Goal: Task Accomplishment & Management: Complete application form

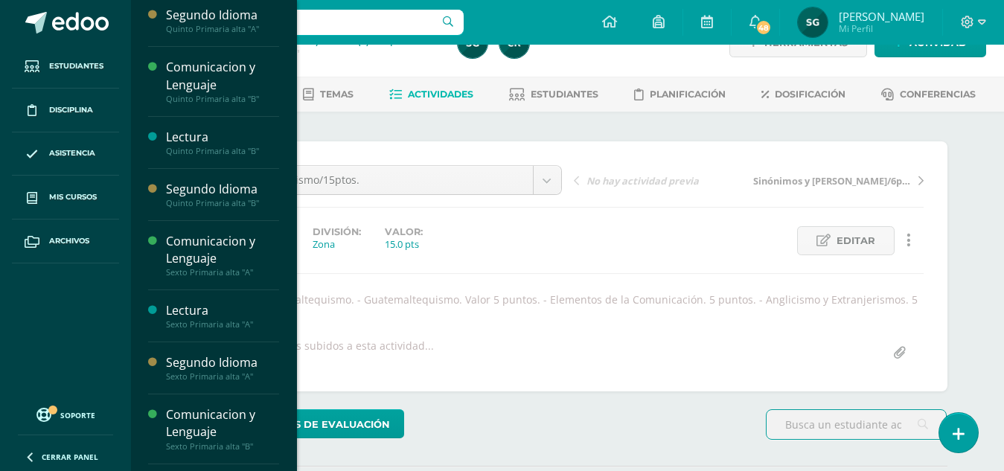
scroll to position [139, 0]
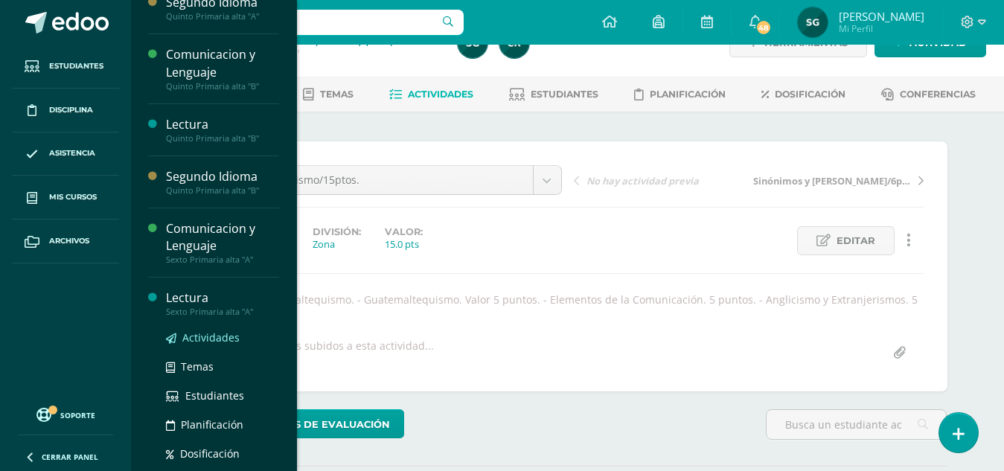
click at [219, 343] on span "Actividades" at bounding box center [210, 337] width 57 height 14
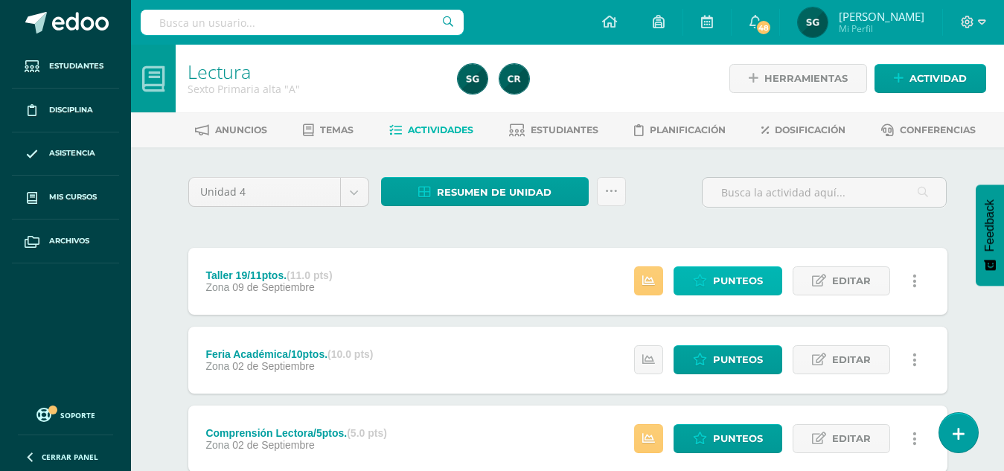
click at [733, 278] on span "Punteos" at bounding box center [738, 281] width 50 height 28
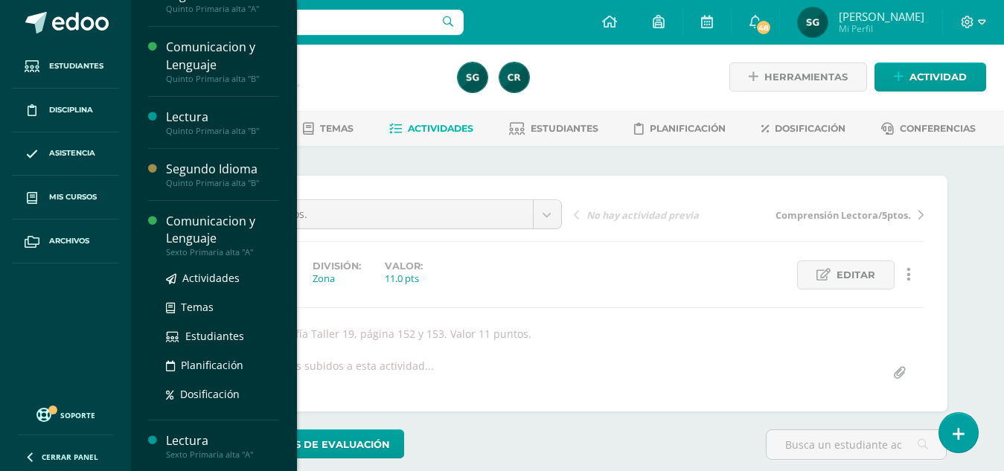
scroll to position [2, 0]
click at [217, 281] on span "Actividades" at bounding box center [210, 278] width 57 height 14
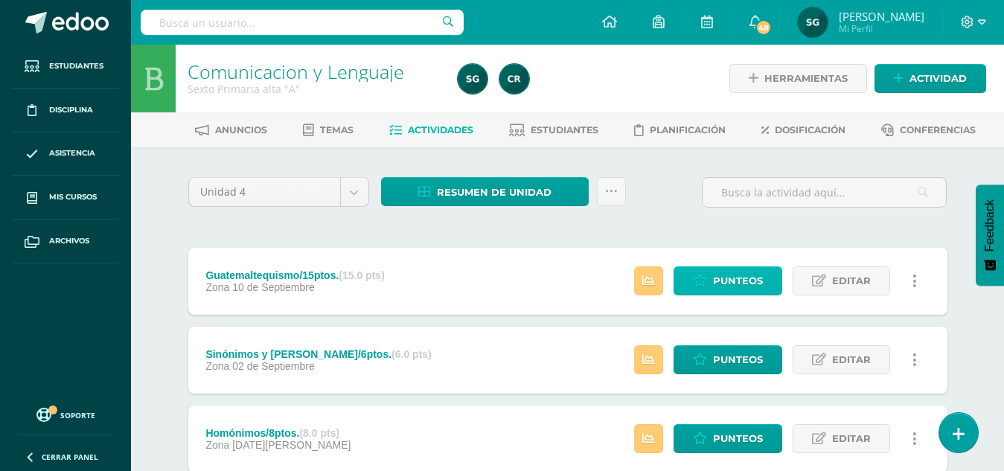
click at [723, 285] on span "Punteos" at bounding box center [738, 281] width 50 height 28
click at [638, 70] on div at bounding box center [590, 79] width 276 height 68
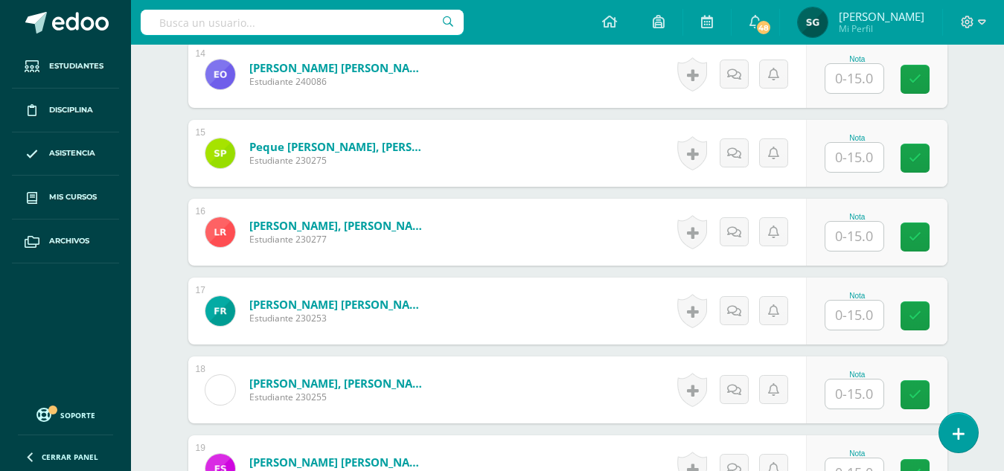
scroll to position [1574, 0]
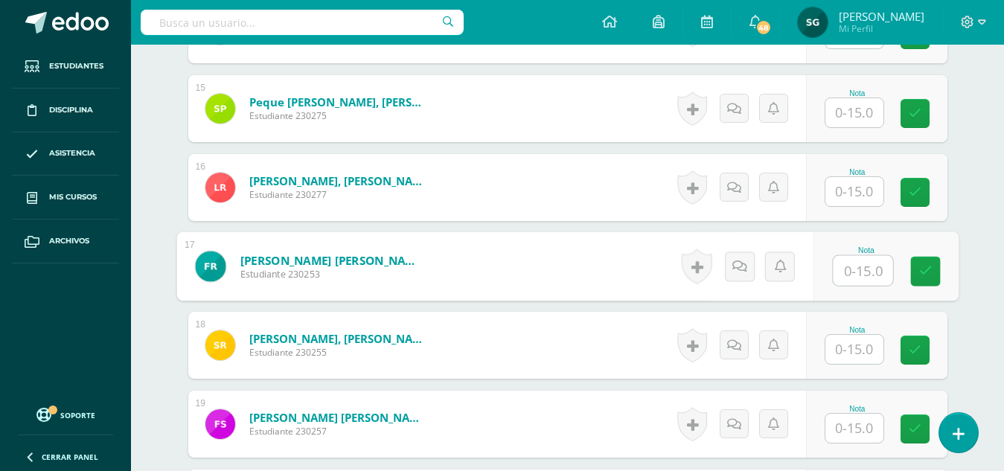
click at [854, 269] on input "text" at bounding box center [863, 271] width 60 height 30
type input "14"
click at [744, 270] on icon at bounding box center [738, 266] width 15 height 13
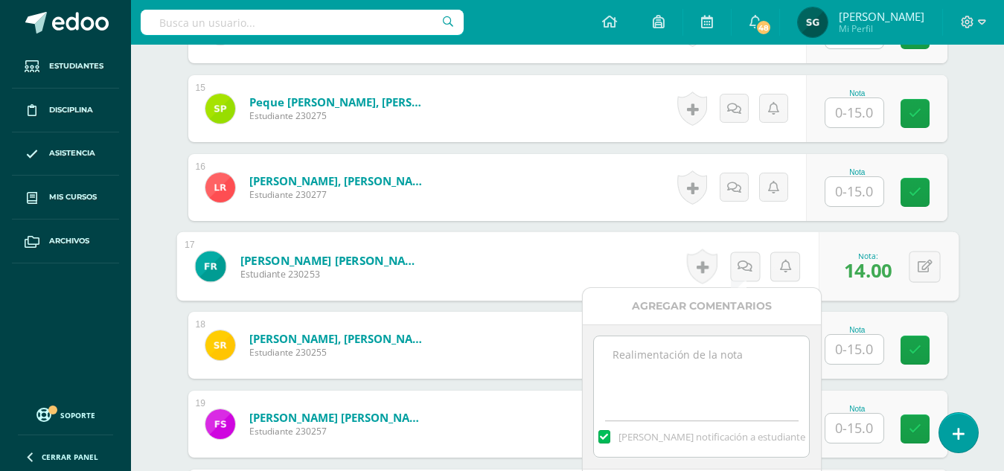
click at [725, 342] on textarea at bounding box center [701, 373] width 215 height 74
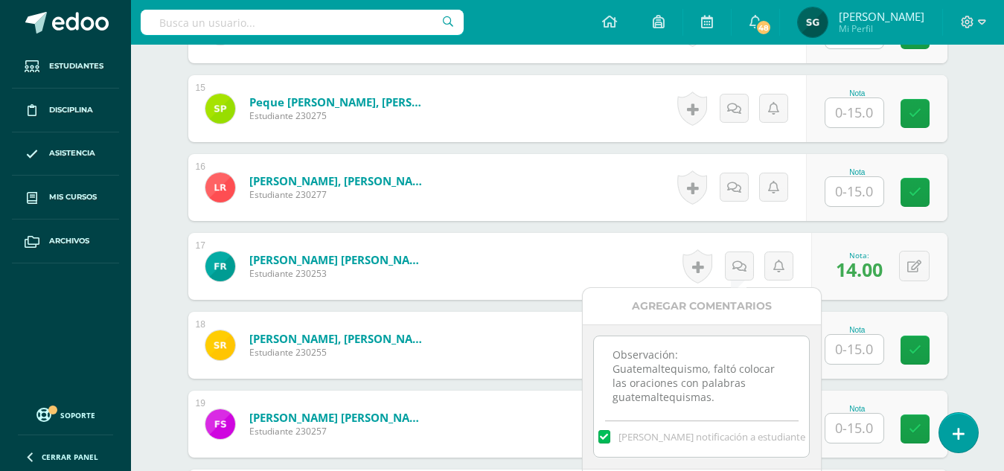
type textarea "Observación: Guatemaltequismo, faltó colocar las oraciones con palabras guatema…"
click at [715, 311] on div "Agregar Comentarios" at bounding box center [702, 306] width 238 height 36
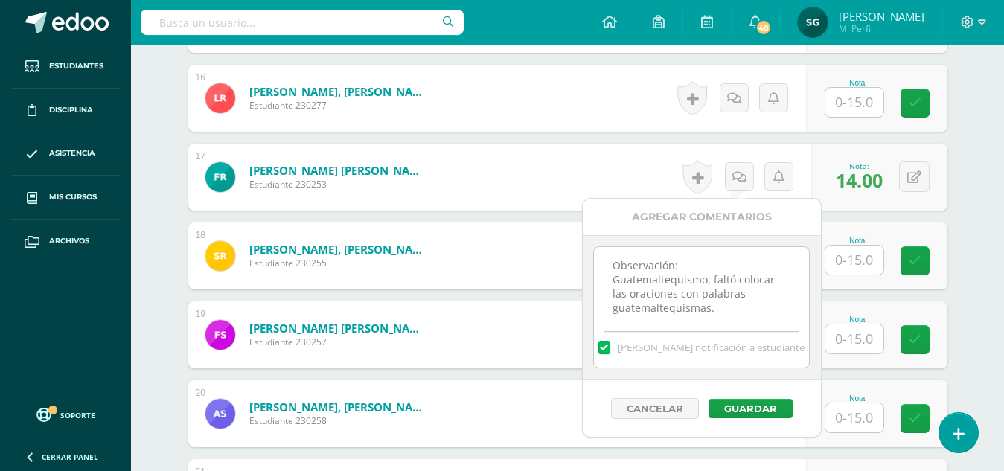
scroll to position [1693, 0]
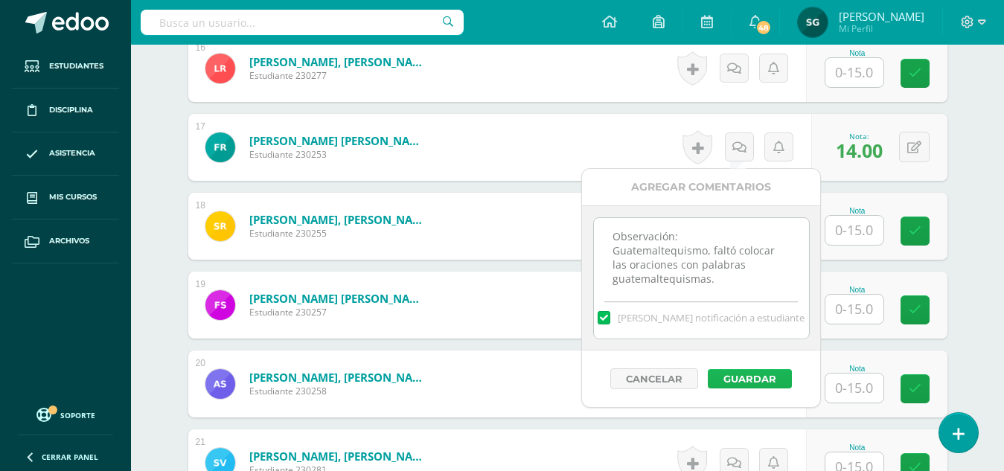
click at [746, 386] on button "Guardar" at bounding box center [750, 378] width 84 height 19
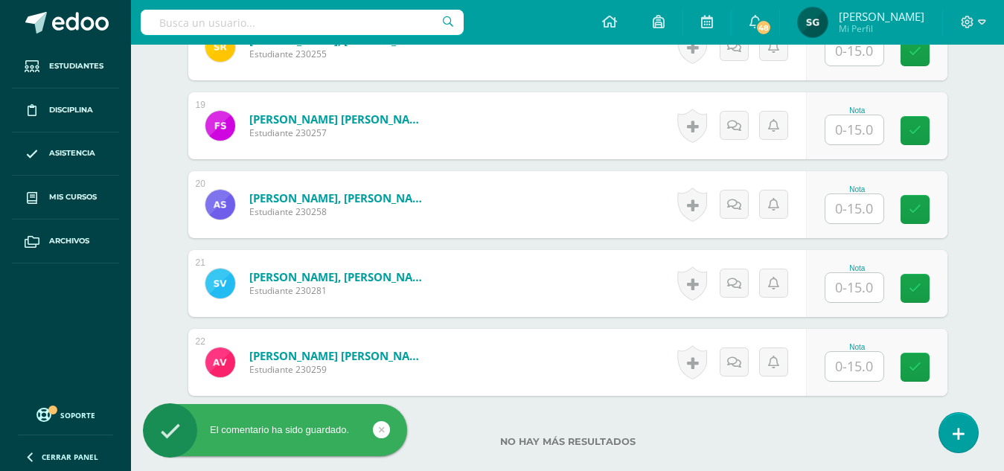
scroll to position [1938, 0]
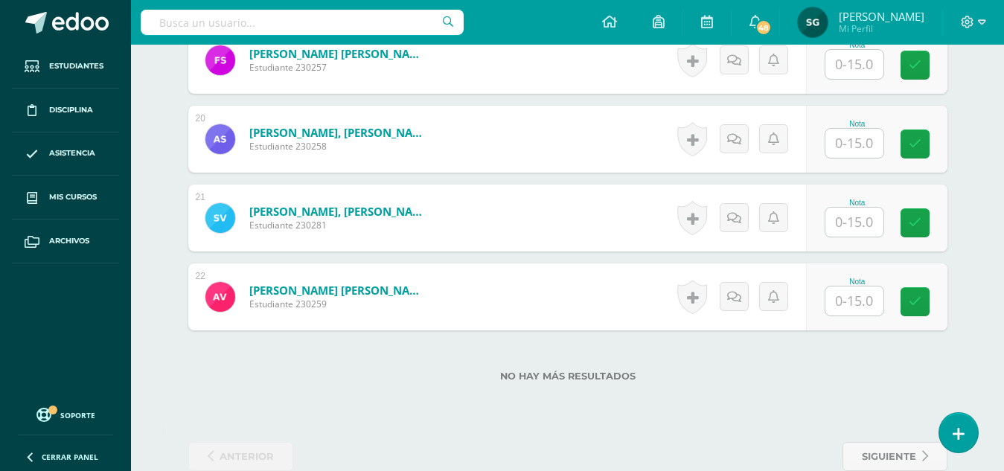
click at [852, 302] on input "text" at bounding box center [854, 300] width 58 height 29
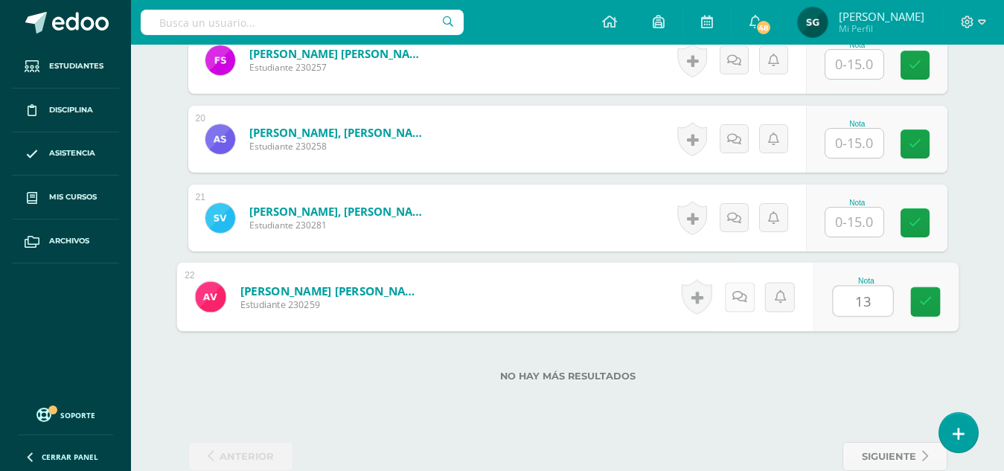
type input "13"
click at [730, 302] on link at bounding box center [739, 297] width 30 height 30
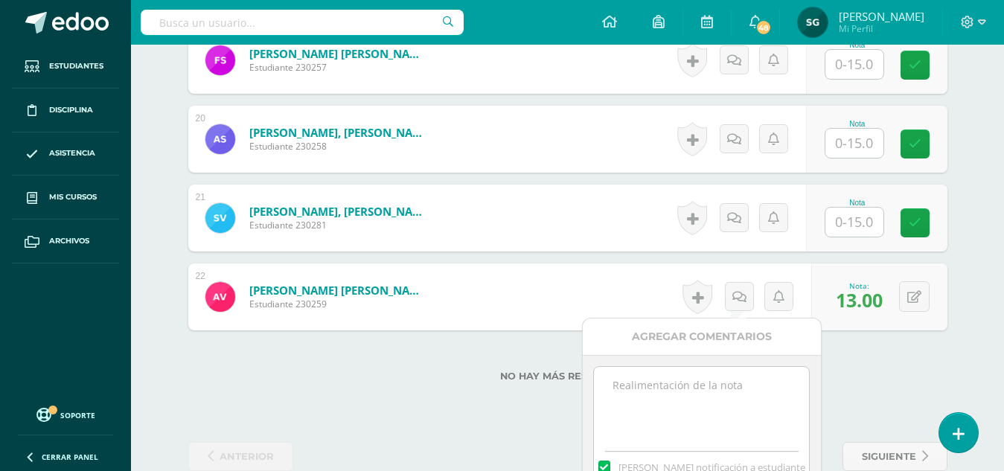
click at [728, 384] on textarea at bounding box center [701, 404] width 215 height 74
type textarea "Observación: Guatemaltequismo, flataron las oraciones."
click at [736, 328] on div "Agregar Comentarios" at bounding box center [702, 336] width 238 height 36
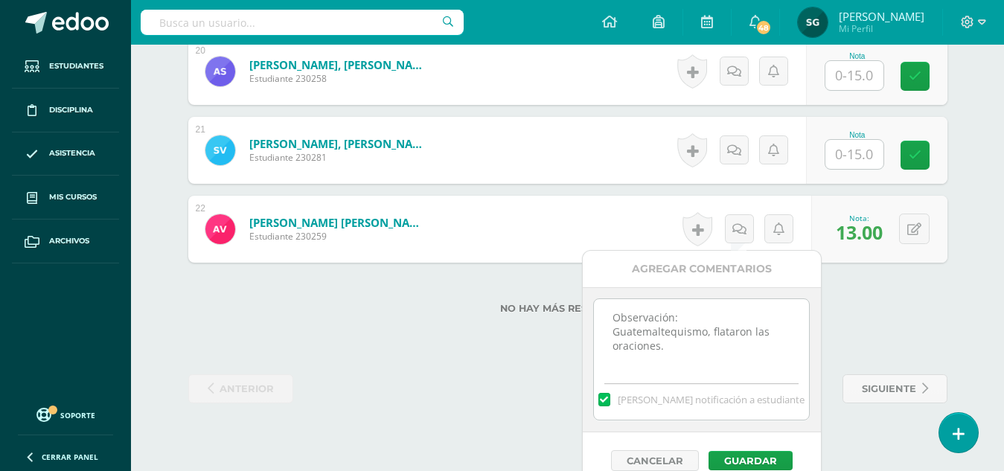
scroll to position [2025, 0]
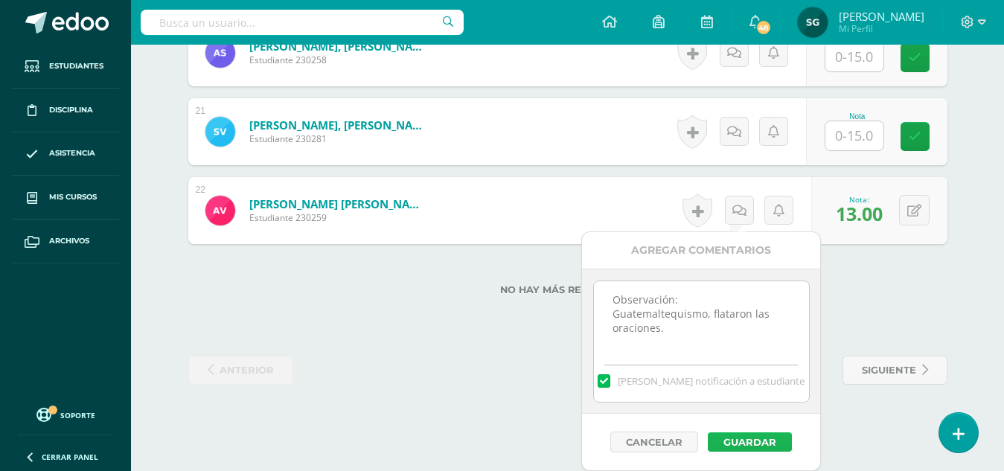
click at [758, 438] on button "Guardar" at bounding box center [750, 441] width 84 height 19
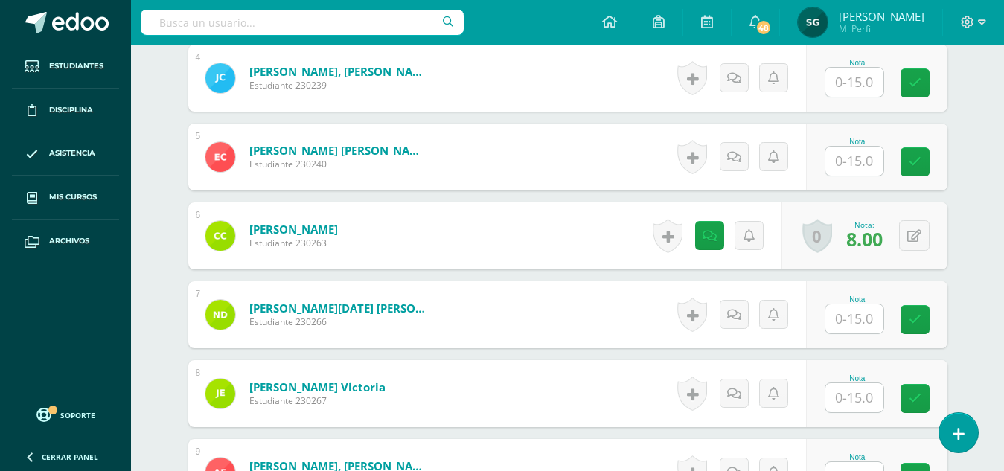
scroll to position [729, 0]
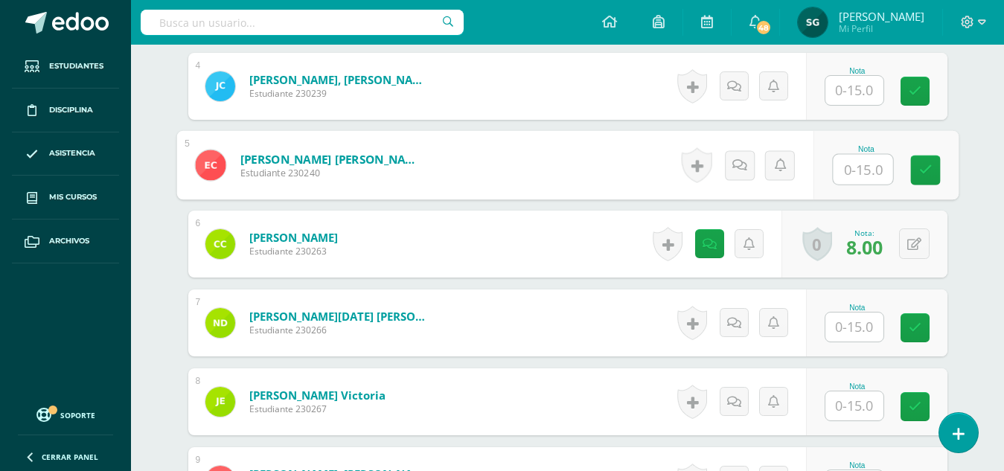
click at [850, 173] on input "text" at bounding box center [863, 170] width 60 height 30
type input "15"
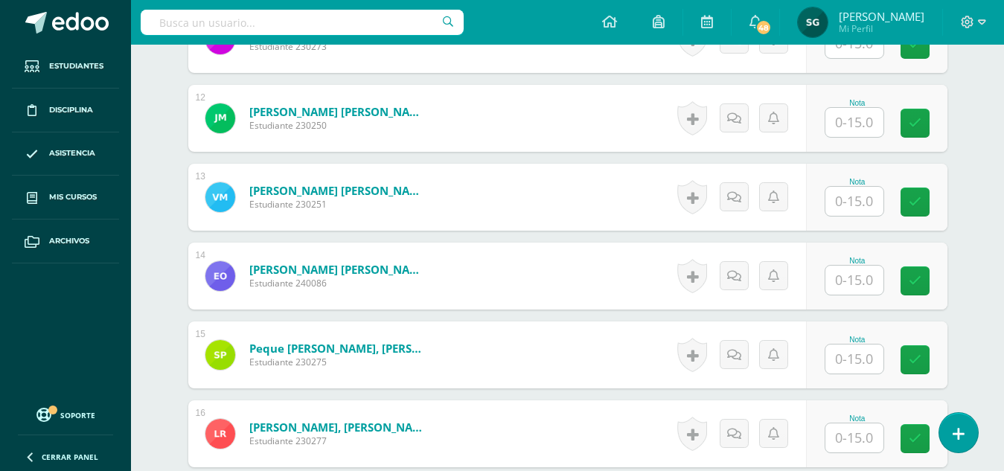
scroll to position [1333, 0]
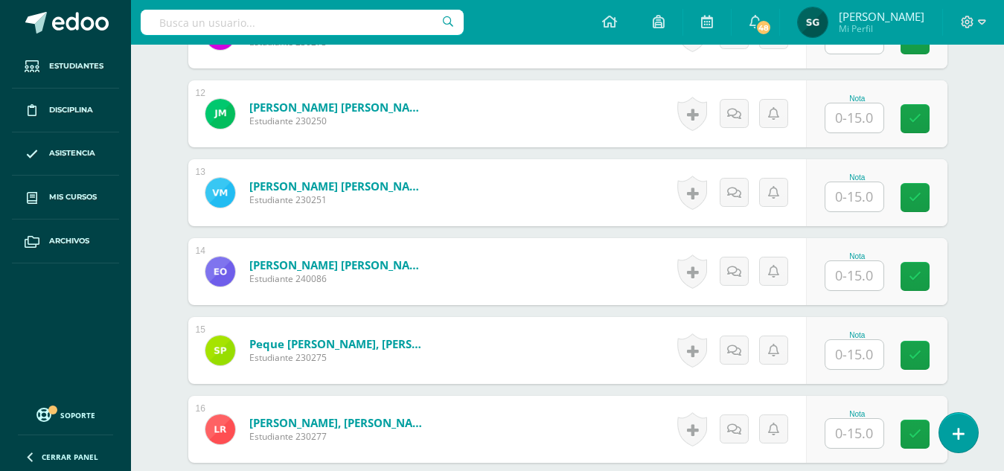
click at [859, 196] on input "text" at bounding box center [854, 196] width 58 height 29
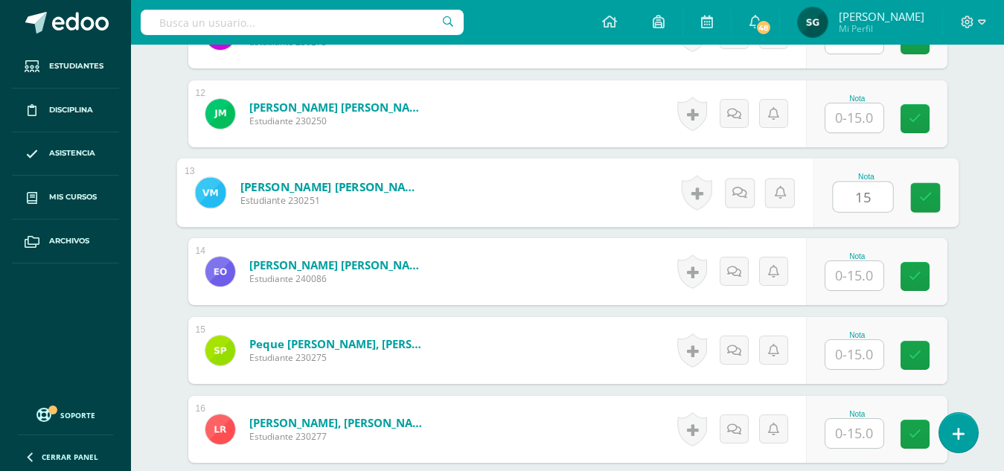
type input "15"
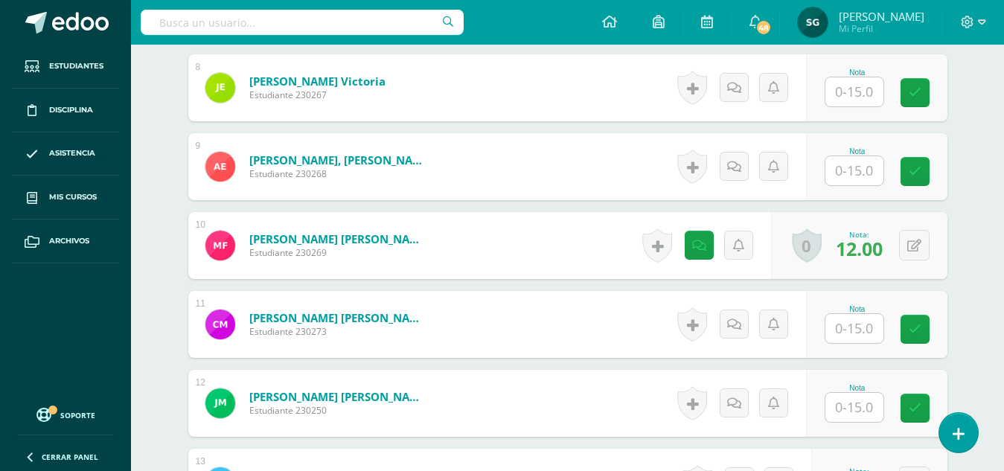
scroll to position [1031, 0]
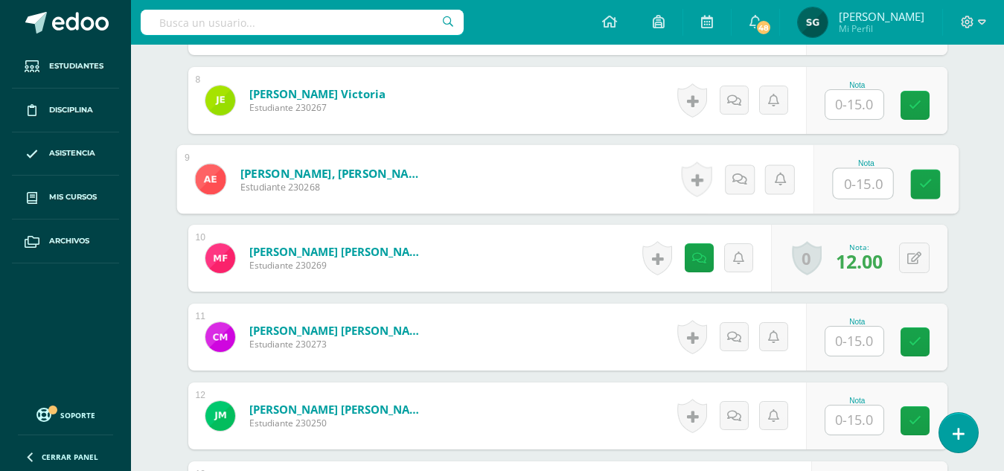
click at [859, 180] on input "text" at bounding box center [863, 184] width 60 height 30
type input "15"
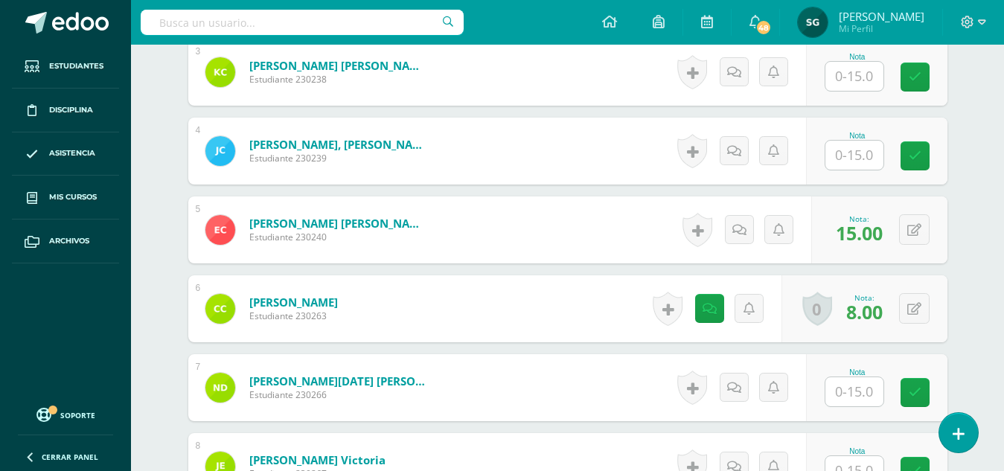
scroll to position [640, 0]
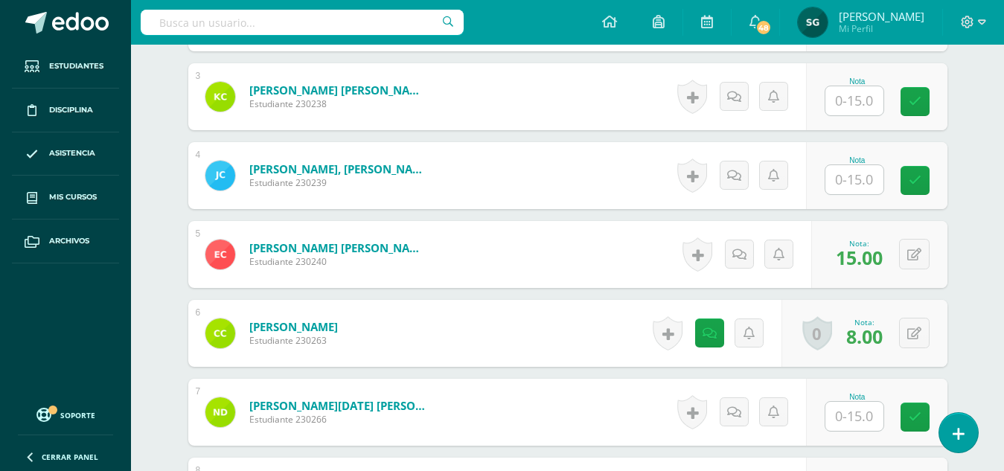
click at [852, 184] on input "text" at bounding box center [854, 179] width 58 height 29
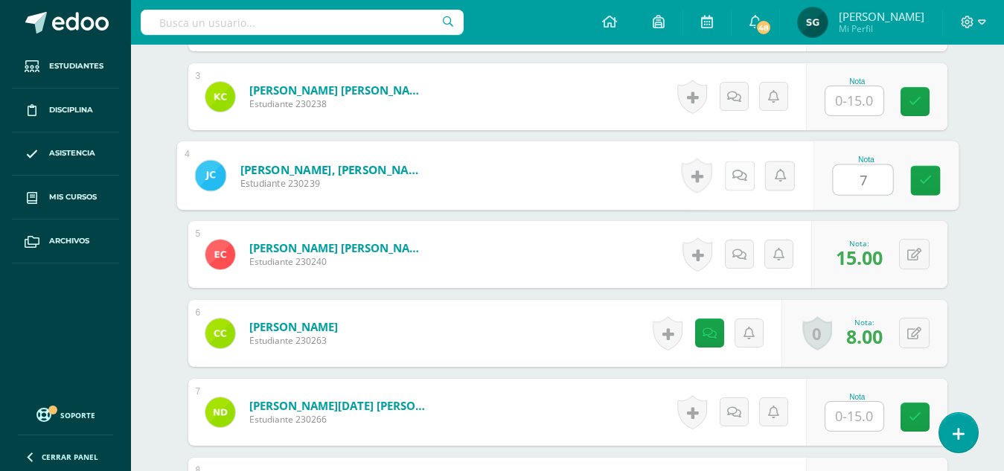
type input "7"
click at [744, 176] on icon at bounding box center [738, 175] width 15 height 13
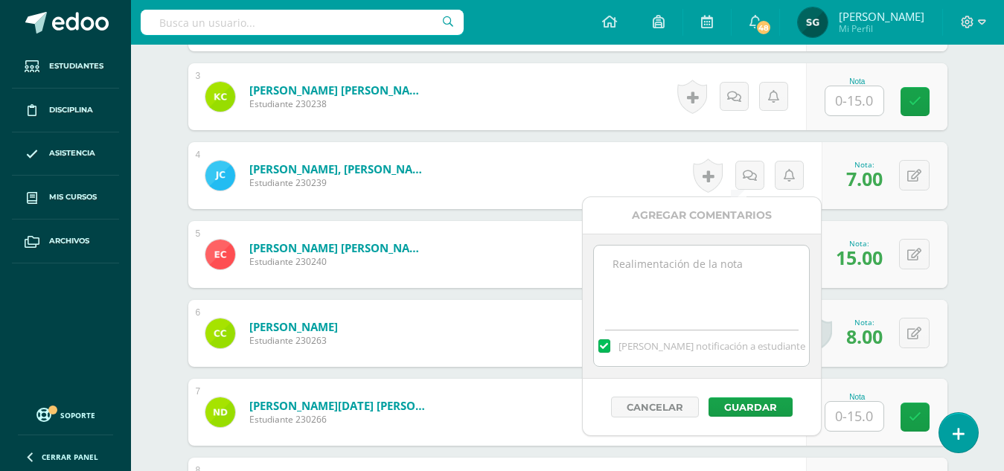
click at [722, 259] on textarea at bounding box center [701, 283] width 215 height 74
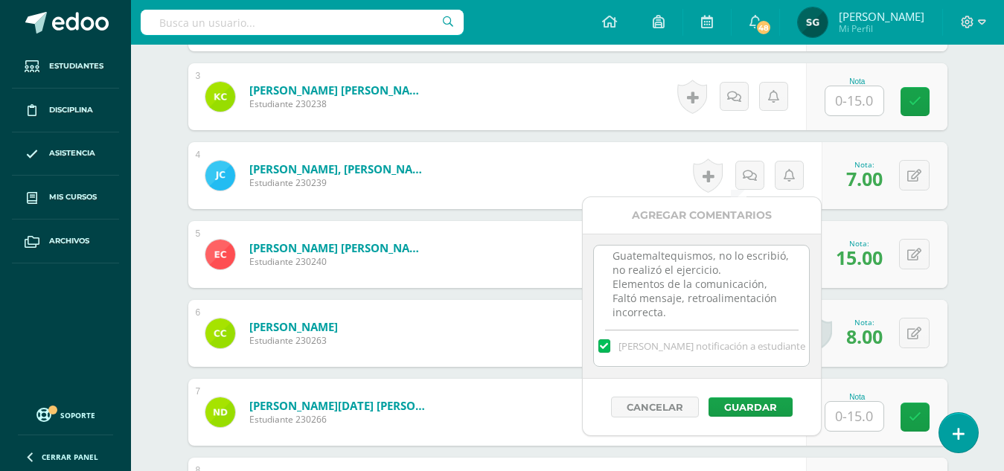
scroll to position [36, 0]
type textarea "Observación: Guatemaltequismos, no lo escribió, no realizó el ejercicio. Elemen…"
click at [737, 411] on button "Guardar" at bounding box center [750, 406] width 84 height 19
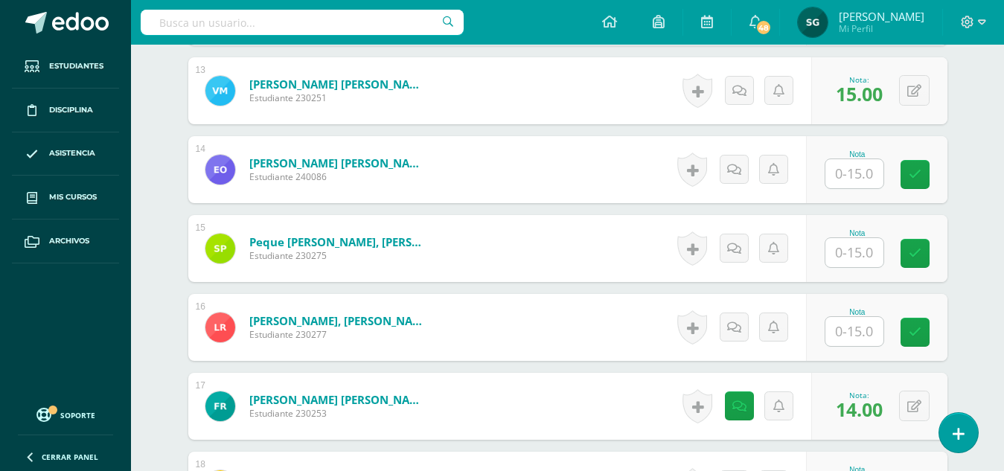
scroll to position [1458, 0]
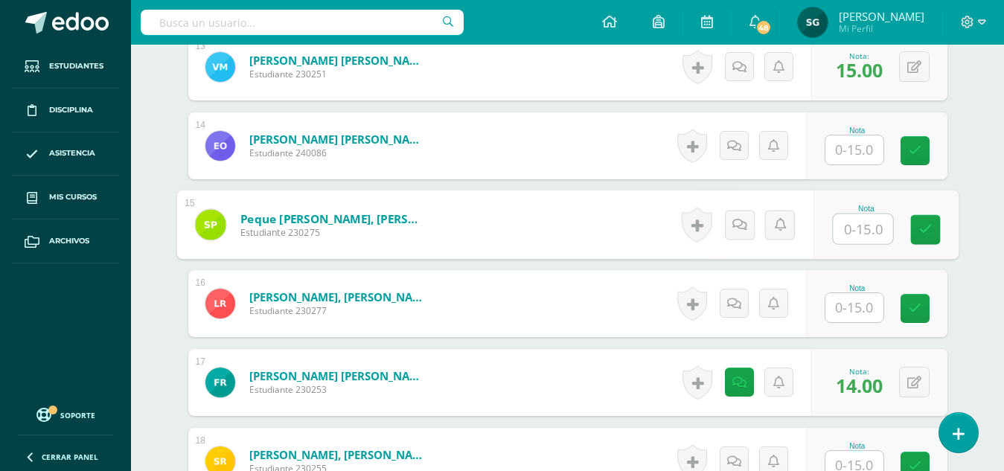
click at [859, 238] on input "text" at bounding box center [863, 229] width 60 height 30
click at [741, 223] on icon at bounding box center [738, 224] width 15 height 13
click at [929, 227] on icon at bounding box center [924, 224] width 15 height 13
type input "12"
click at [703, 227] on icon at bounding box center [698, 224] width 15 height 13
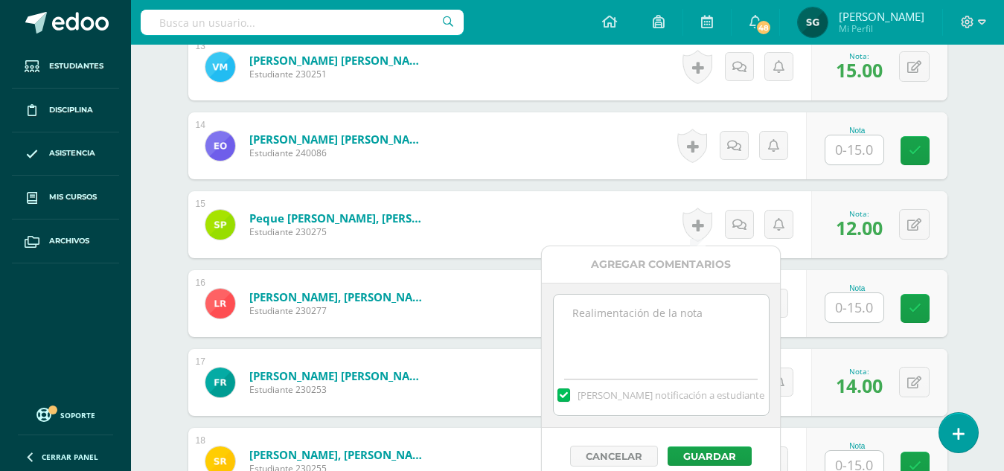
click at [690, 313] on textarea at bounding box center [661, 332] width 215 height 74
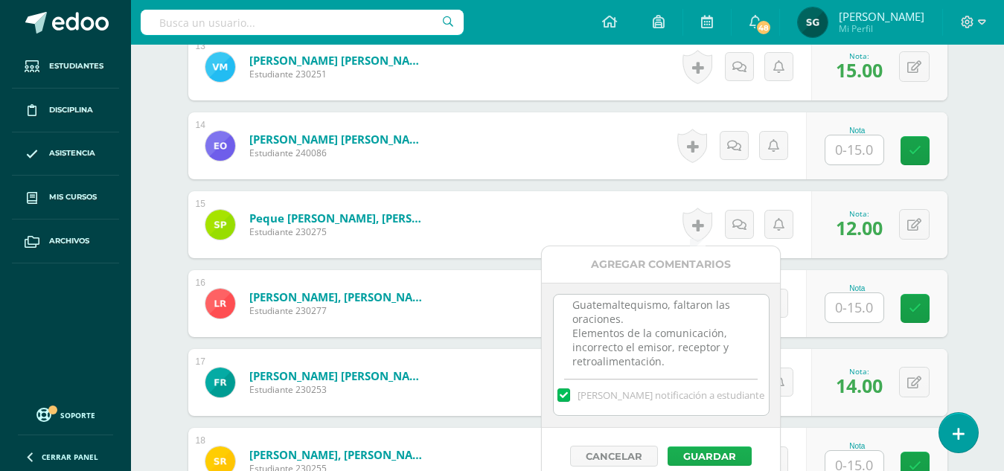
type textarea "Observación: Guatemaltequismo, faltaron las oraciones. Elementos de la comunica…"
click at [707, 454] on button "Guardar" at bounding box center [709, 455] width 84 height 19
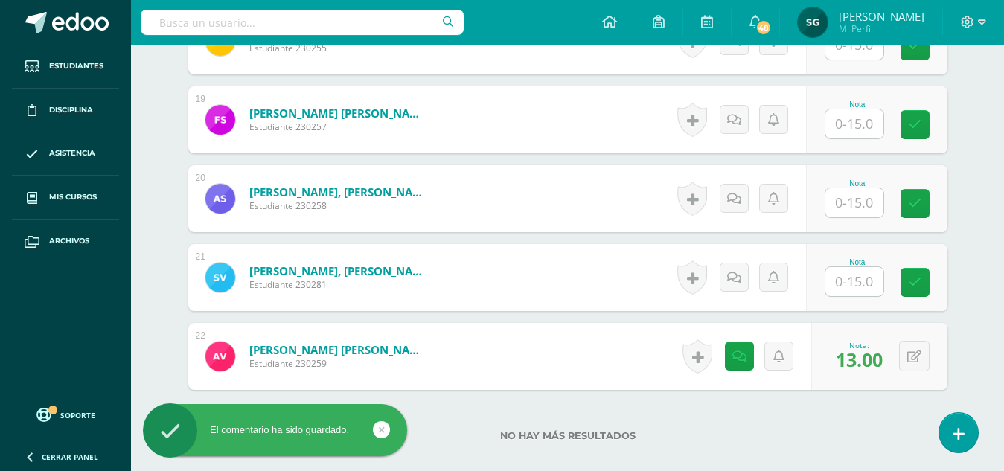
scroll to position [1891, 0]
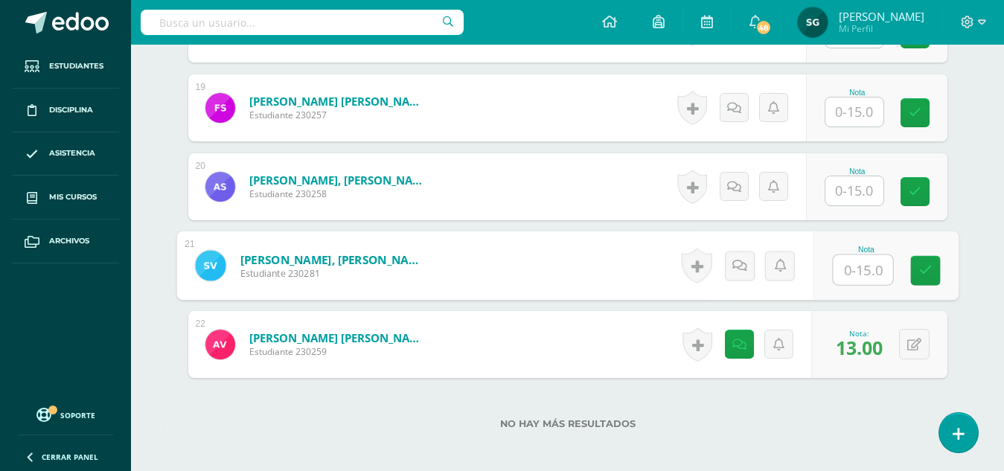
click at [859, 256] on input "text" at bounding box center [863, 270] width 60 height 30
type input "14"
click at [738, 270] on icon at bounding box center [738, 265] width 15 height 13
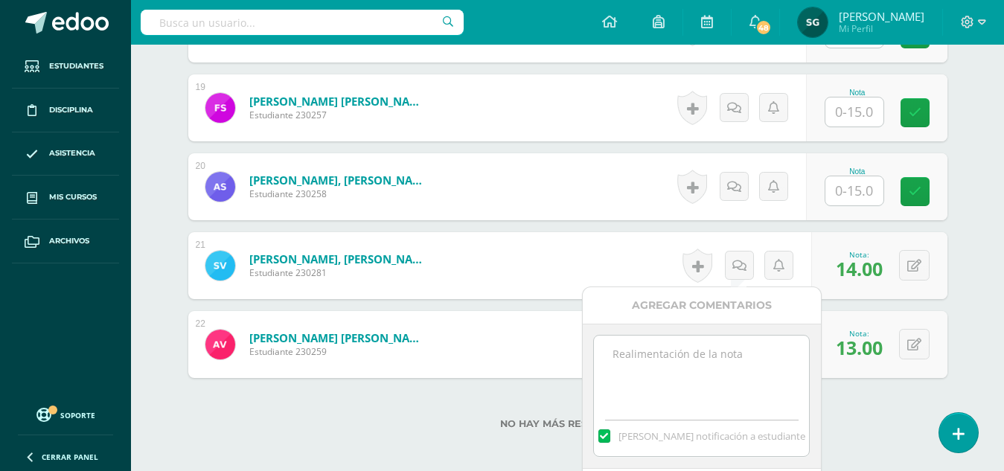
click at [721, 363] on textarea at bounding box center [701, 373] width 215 height 74
type textarea "Observación: Elementos de comunicación, retroalimentación incorrecta."
click at [706, 303] on div "Agregar Comentarios" at bounding box center [702, 305] width 238 height 36
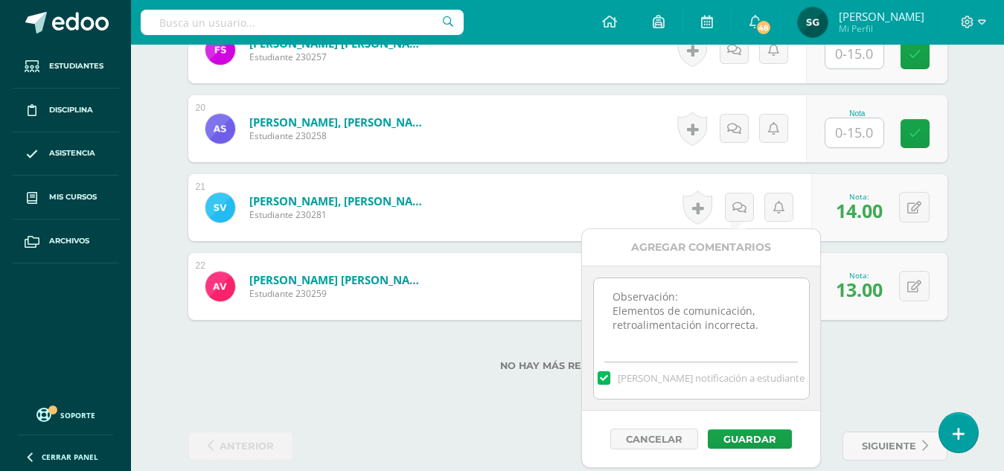
scroll to position [1950, 0]
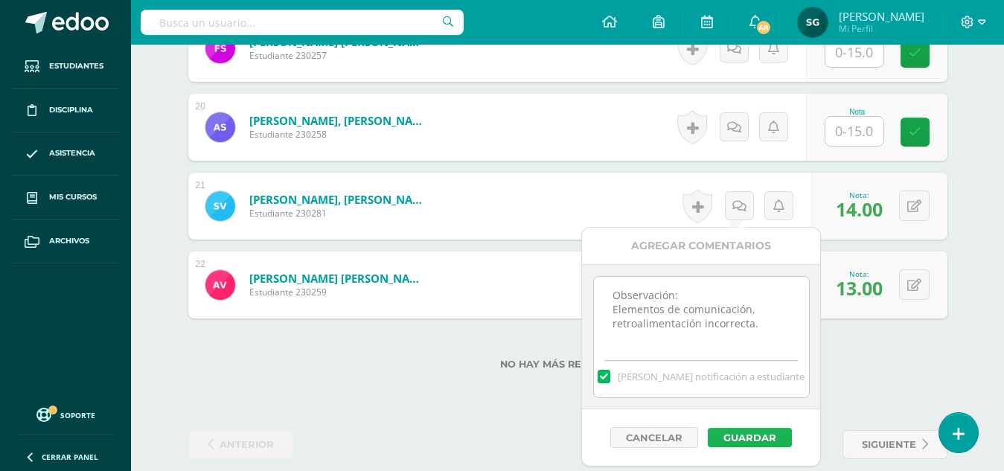
click at [750, 431] on button "Guardar" at bounding box center [750, 437] width 84 height 19
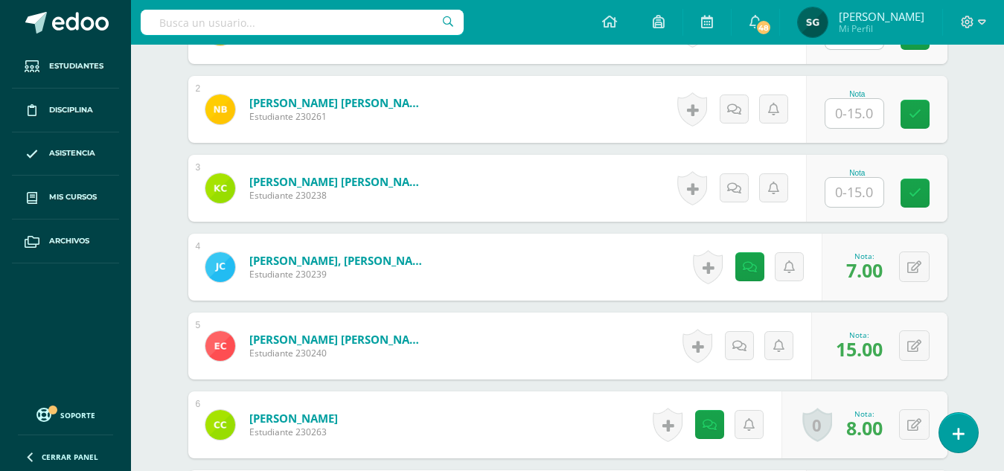
scroll to position [545, 0]
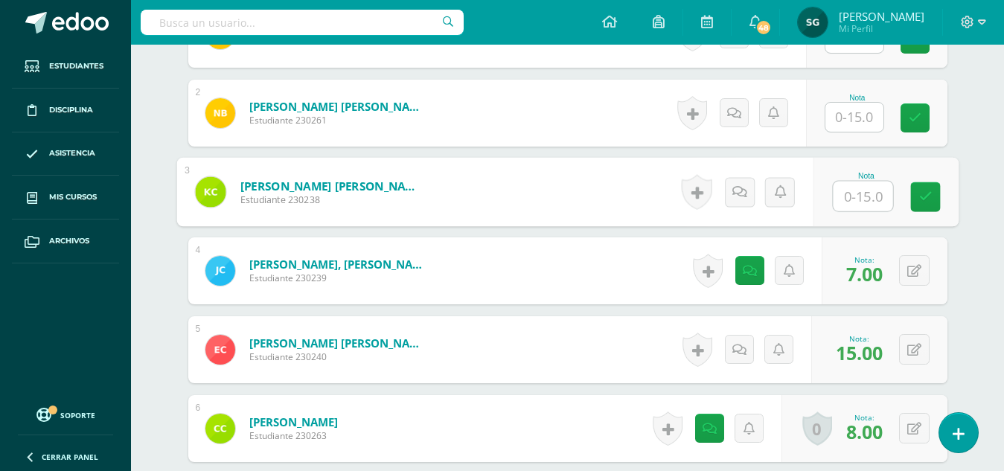
click at [851, 190] on input "text" at bounding box center [863, 197] width 60 height 30
type input "15"
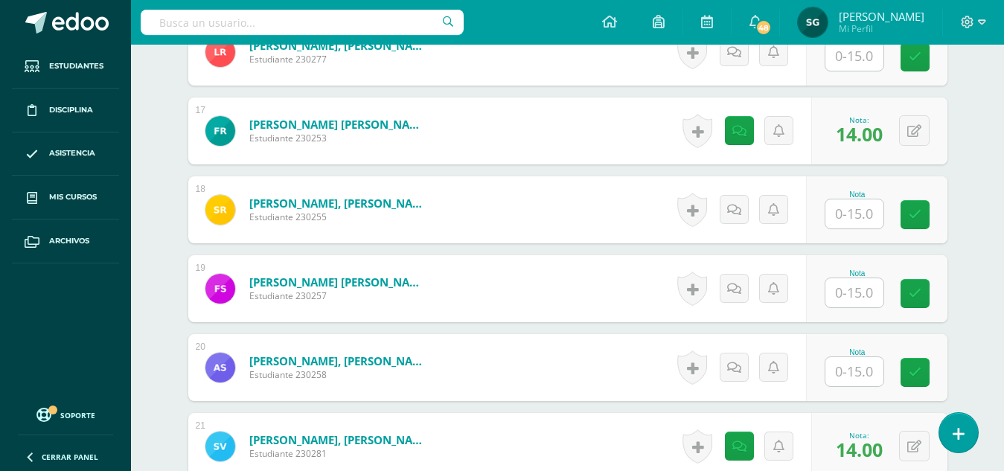
scroll to position [1812, 0]
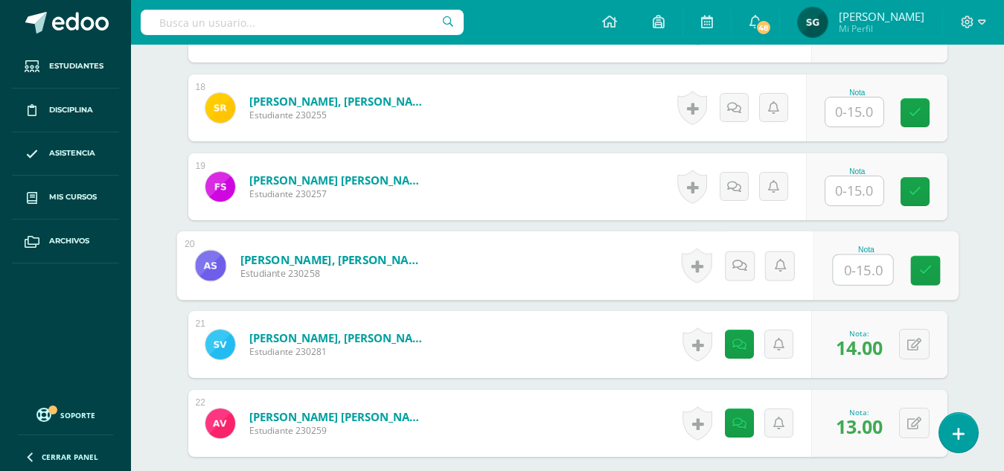
click at [859, 265] on input "text" at bounding box center [863, 270] width 60 height 30
type input "14.5"
click at [751, 269] on link at bounding box center [739, 266] width 30 height 30
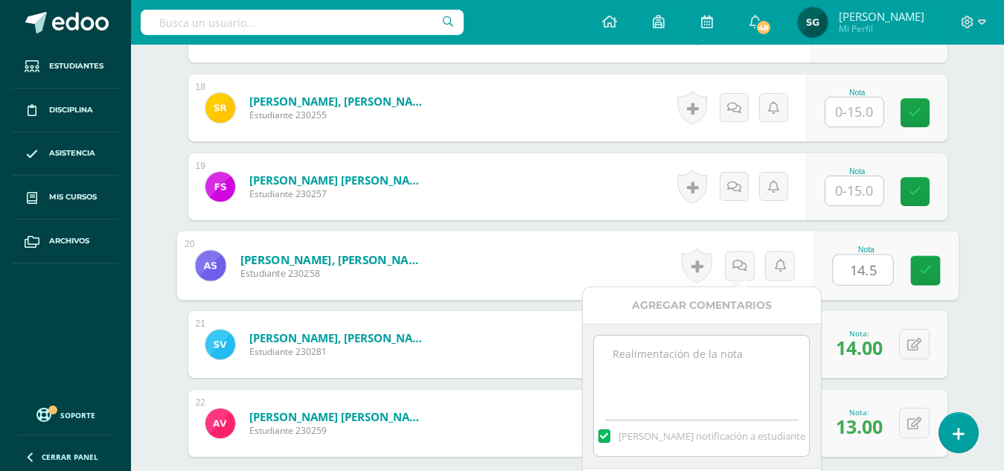
click at [733, 333] on div "[PERSON_NAME] notificación a estudiante" at bounding box center [702, 396] width 238 height 145
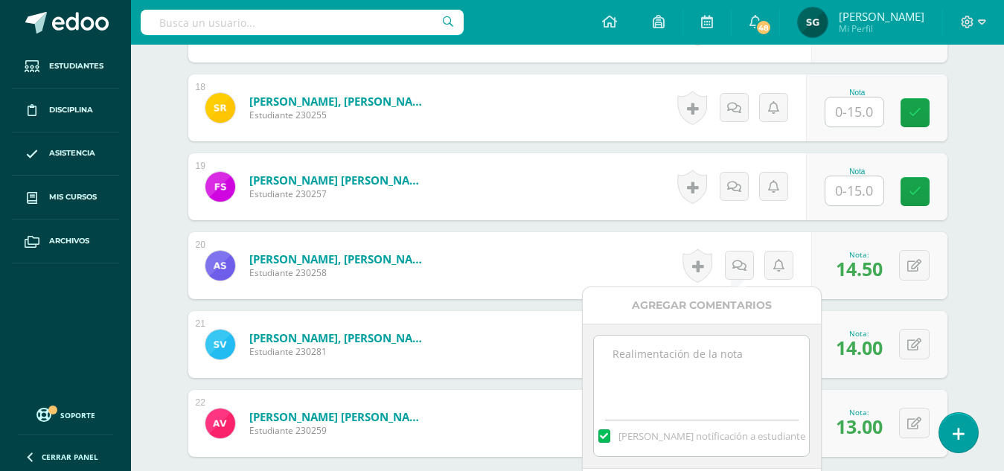
click at [722, 342] on textarea at bounding box center [701, 373] width 215 height 74
type textarea "b"
type textarea "Observación: Elementos de la comunicación, faltó el mensaje."
click at [705, 315] on div "Agregar Comentarios" at bounding box center [702, 305] width 238 height 36
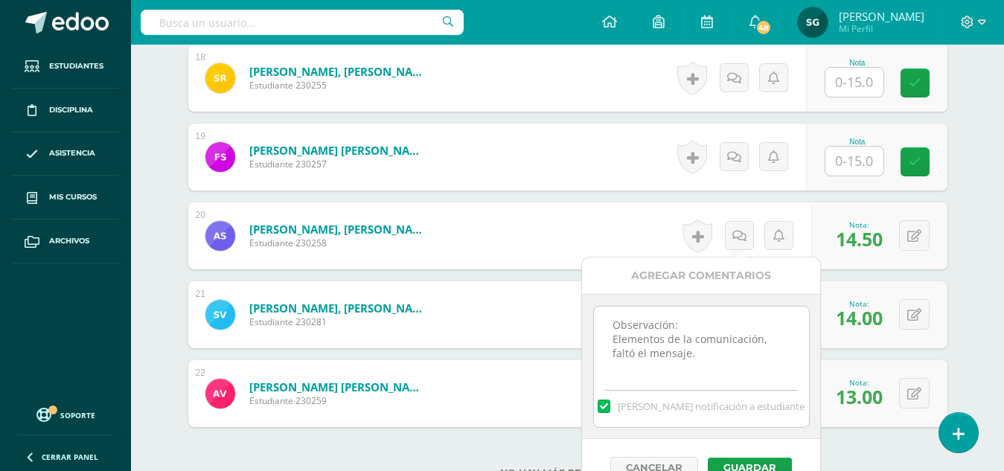
scroll to position [1871, 0]
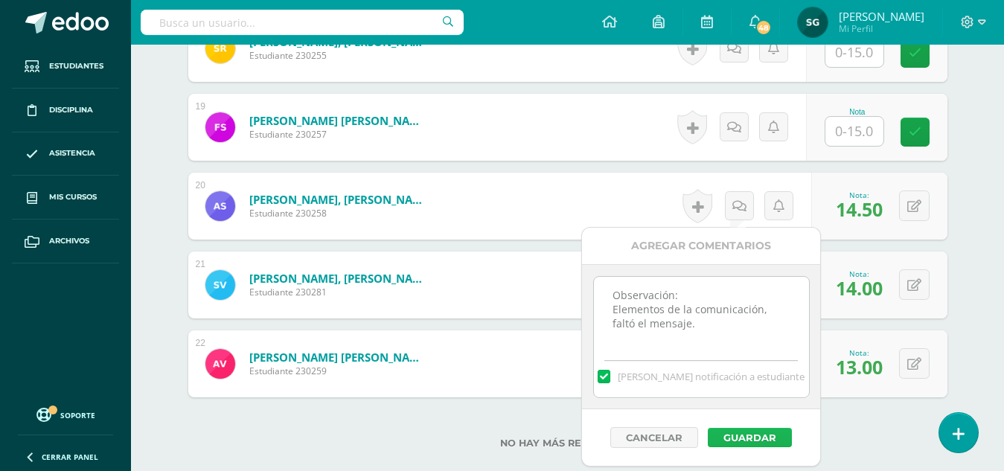
click at [740, 432] on button "Guardar" at bounding box center [750, 437] width 84 height 19
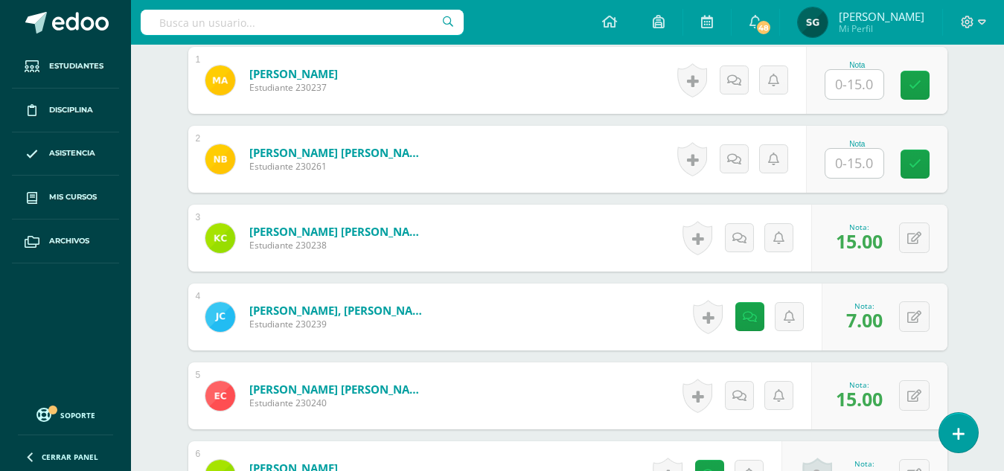
scroll to position [482, 0]
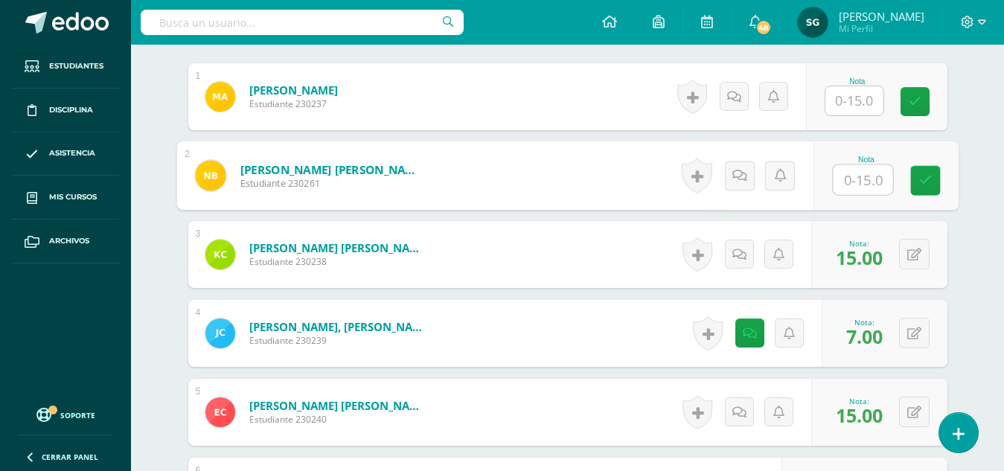
click at [844, 176] on input "text" at bounding box center [863, 180] width 60 height 30
type input "15"
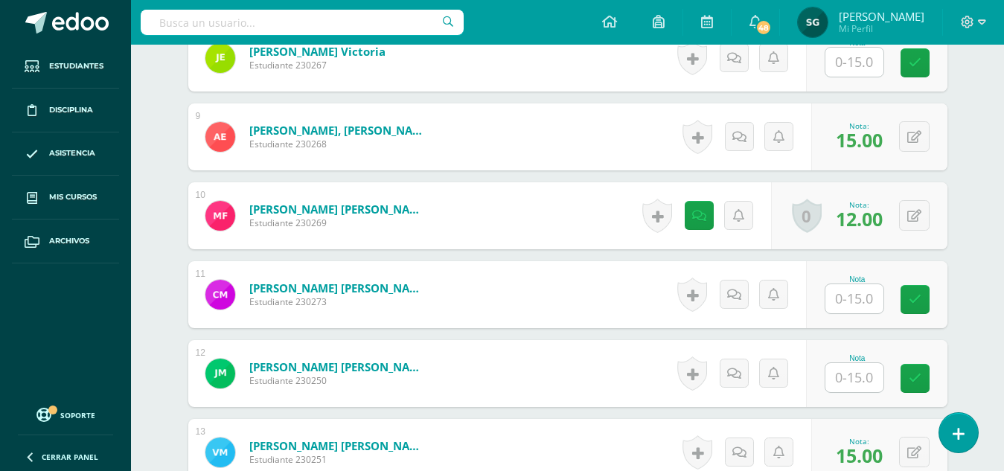
scroll to position [1109, 0]
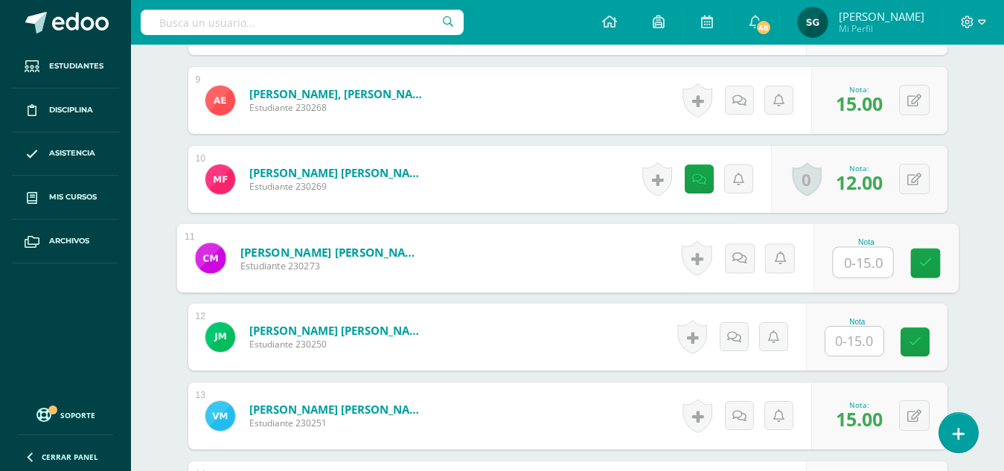
click at [850, 259] on input "text" at bounding box center [863, 263] width 60 height 30
type input "15"
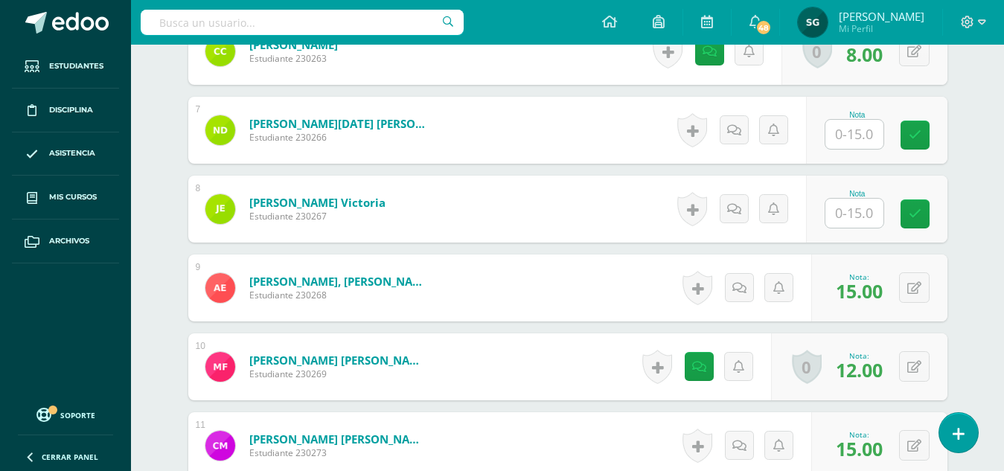
scroll to position [910, 0]
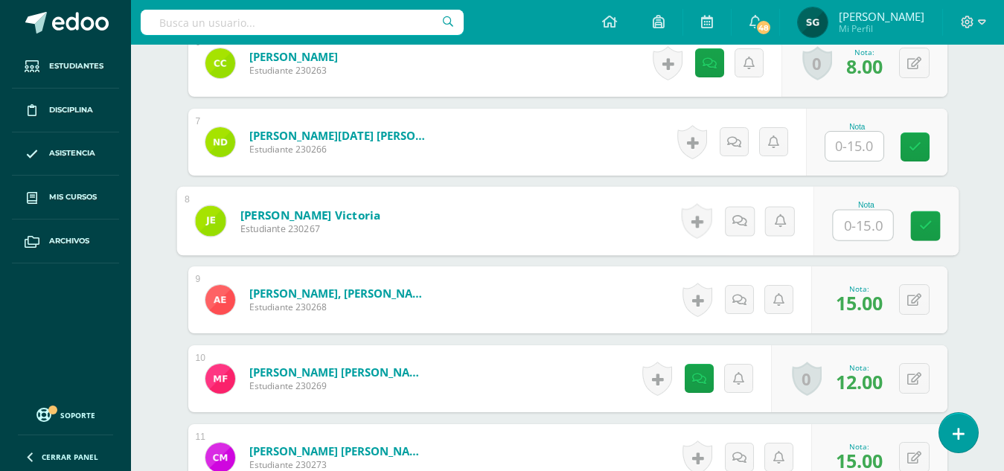
click at [856, 223] on input "text" at bounding box center [863, 226] width 60 height 30
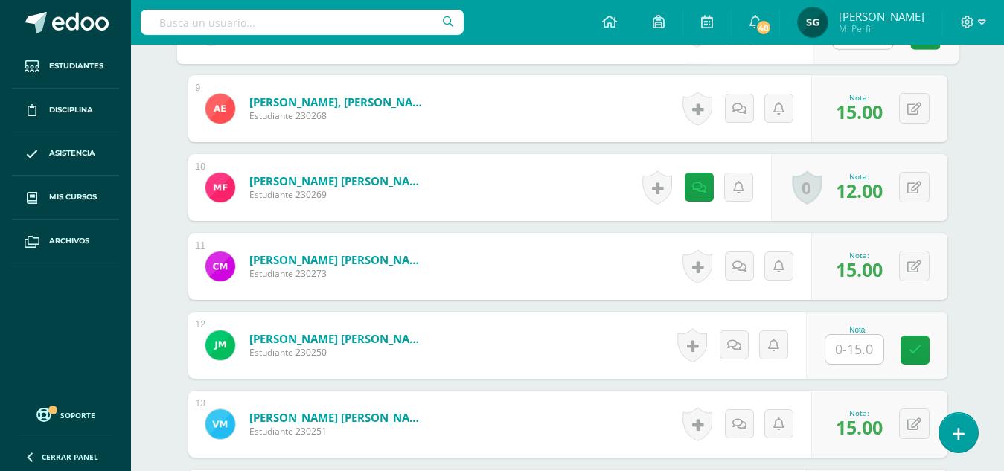
scroll to position [1269, 0]
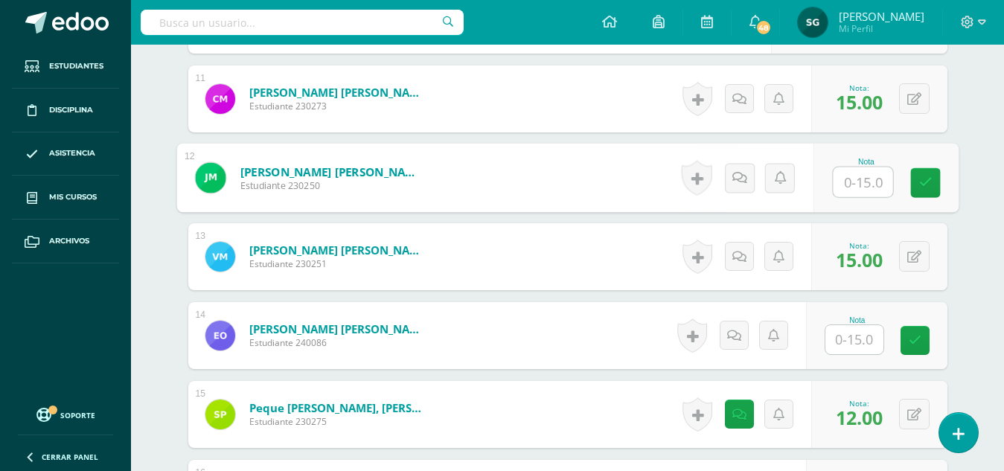
click at [845, 188] on input "text" at bounding box center [863, 182] width 60 height 30
type input "15"
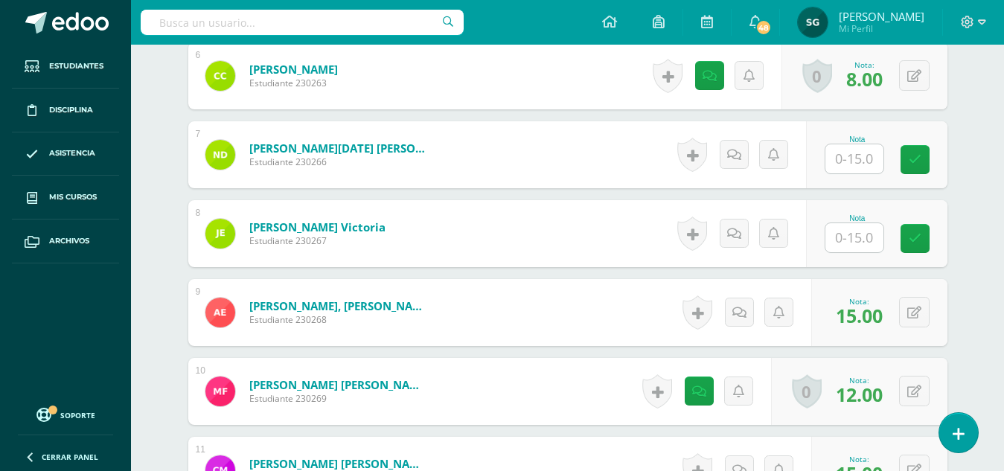
scroll to position [894, 0]
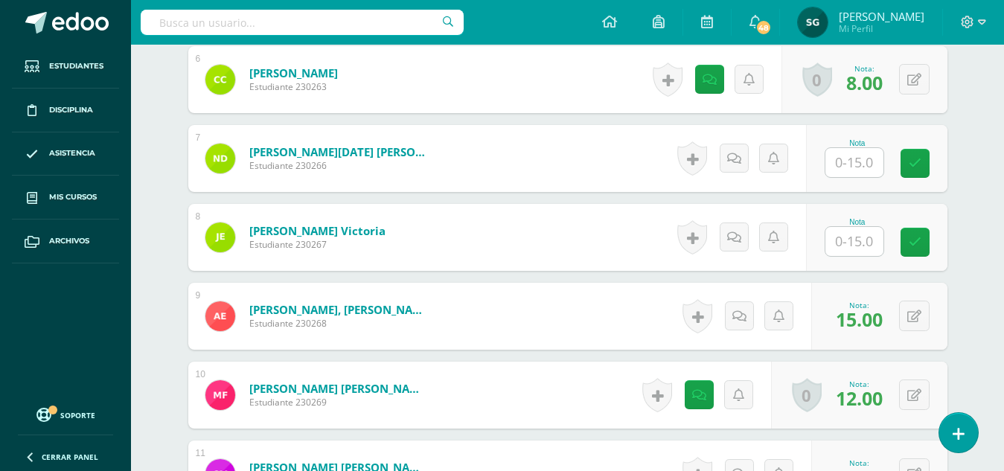
click at [852, 239] on input "text" at bounding box center [854, 241] width 58 height 29
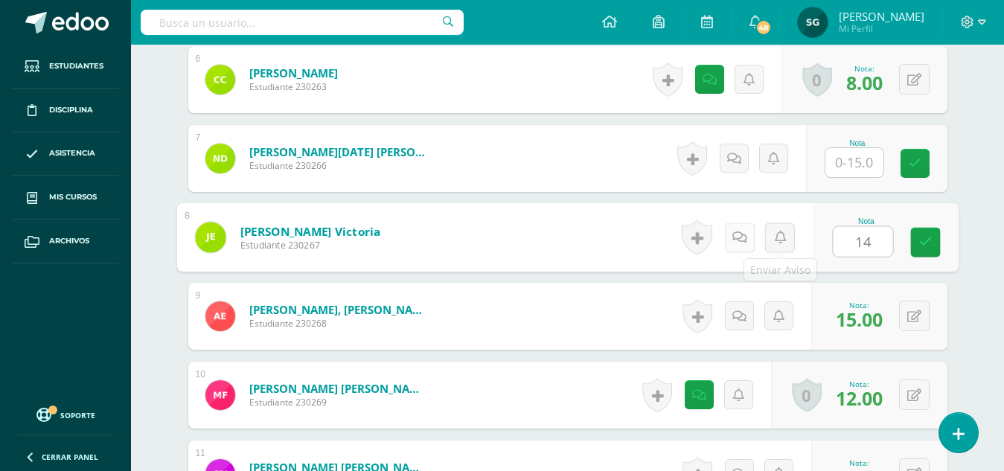
type input "14"
click at [742, 240] on icon at bounding box center [738, 237] width 15 height 13
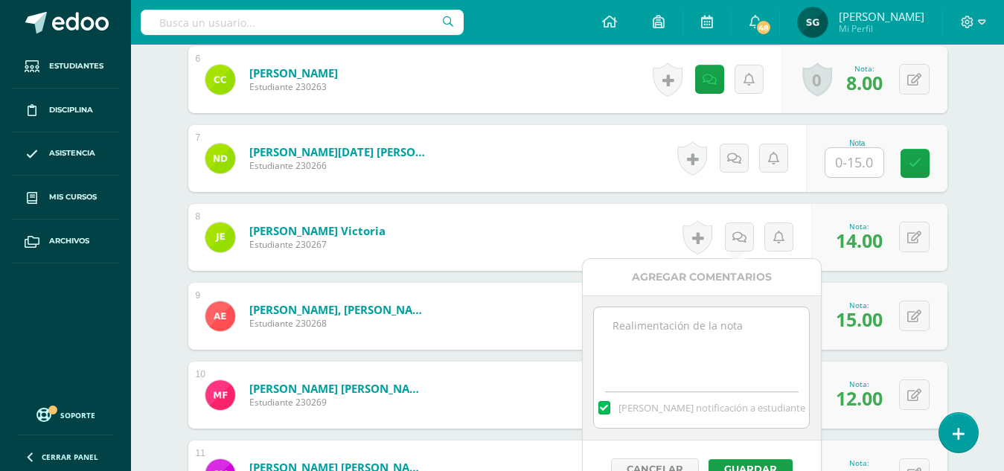
click at [734, 318] on textarea at bounding box center [701, 344] width 215 height 74
type textarea "Observación: Faltó el significado de los extrajerismos."
click at [742, 465] on button "Guardar" at bounding box center [750, 468] width 84 height 19
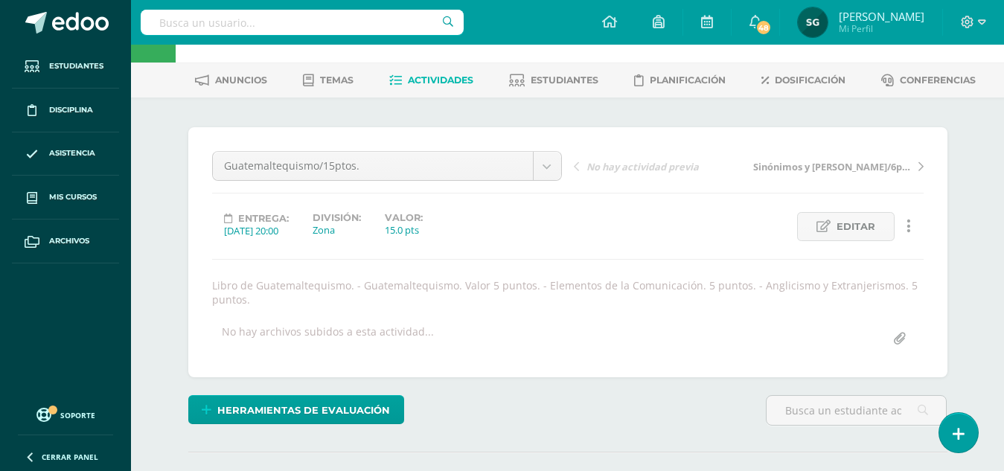
scroll to position [0, 0]
